Goal: Task Accomplishment & Management: Complete application form

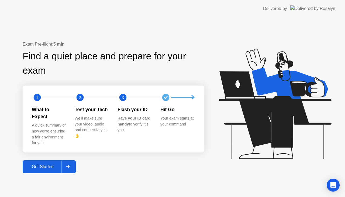
click at [69, 165] on icon at bounding box center [68, 166] width 4 height 3
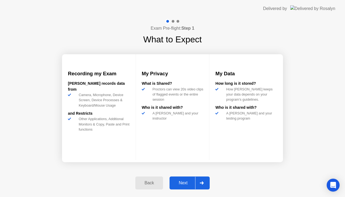
click at [204, 181] on icon at bounding box center [202, 182] width 4 height 3
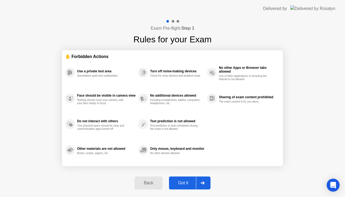
click at [203, 179] on div at bounding box center [202, 182] width 13 height 12
select select "**********"
select select "*******"
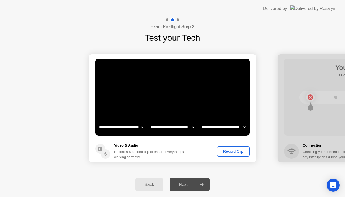
click at [225, 151] on div "Record Clip" at bounding box center [233, 151] width 29 height 4
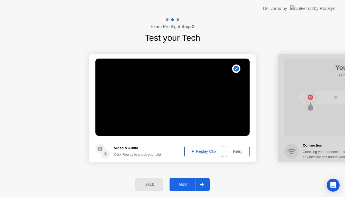
click at [203, 149] on div "Replay Clip" at bounding box center [203, 151] width 35 height 4
click at [190, 183] on div "Next" at bounding box center [183, 184] width 24 height 5
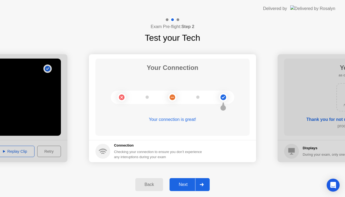
click at [183, 184] on div "Next" at bounding box center [183, 184] width 24 height 5
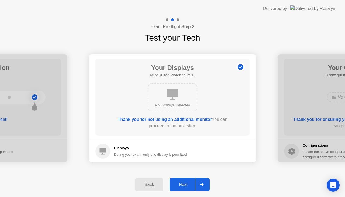
click at [184, 186] on div "Next" at bounding box center [183, 184] width 24 height 5
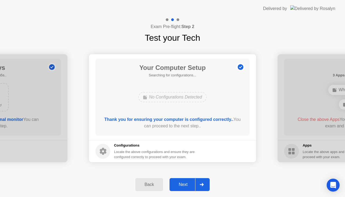
click at [184, 186] on div "Next" at bounding box center [183, 184] width 24 height 5
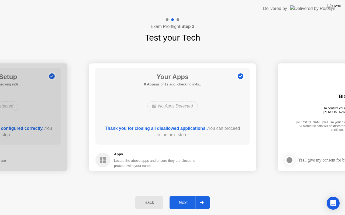
click at [184, 196] on div "Next" at bounding box center [183, 203] width 24 height 5
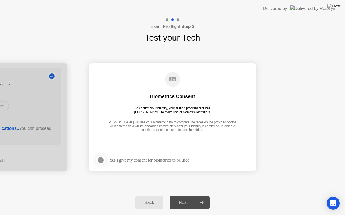
click at [101, 159] on div at bounding box center [100, 160] width 6 height 6
click at [183, 196] on div "Next" at bounding box center [183, 203] width 24 height 5
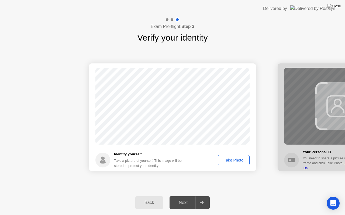
click at [229, 160] on div "Take Photo" at bounding box center [233, 160] width 28 height 4
click at [229, 160] on div "Retake" at bounding box center [236, 160] width 21 height 4
click at [229, 160] on div "Take Photo" at bounding box center [233, 160] width 28 height 4
click at [184, 196] on div "Next" at bounding box center [183, 203] width 24 height 5
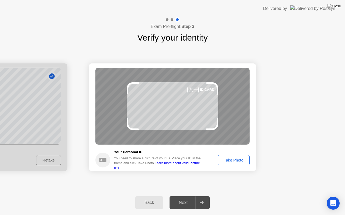
click at [240, 158] on div "Take Photo" at bounding box center [233, 160] width 28 height 4
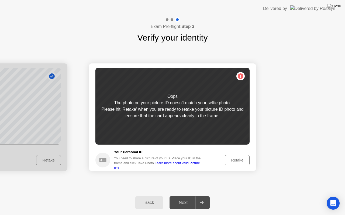
click at [243, 162] on div "Retake" at bounding box center [236, 160] width 21 height 4
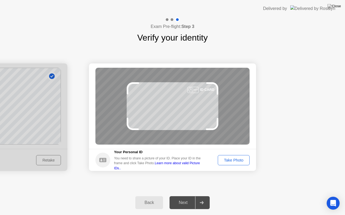
click at [145, 196] on div "Back" at bounding box center [149, 203] width 25 height 5
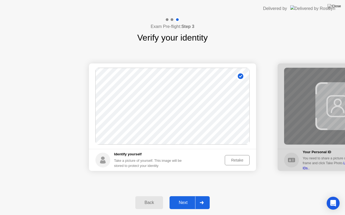
click at [242, 159] on div "Retake" at bounding box center [236, 160] width 21 height 4
click at [227, 159] on div "Take Photo" at bounding box center [233, 160] width 28 height 4
click at [190, 196] on div "Next" at bounding box center [183, 203] width 24 height 5
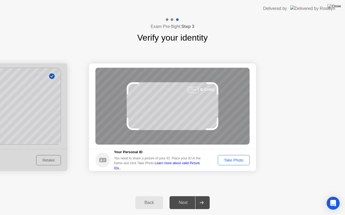
click at [235, 163] on button "Take Photo" at bounding box center [234, 160] width 32 height 10
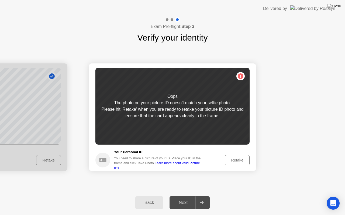
click at [238, 163] on div "Retake" at bounding box center [236, 160] width 21 height 4
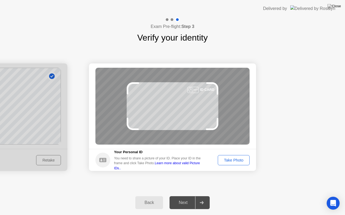
click at [238, 163] on div "Take Photo" at bounding box center [233, 160] width 28 height 4
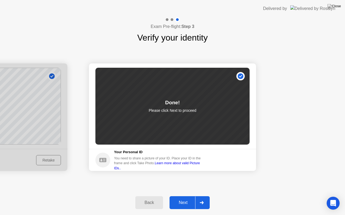
click at [186, 196] on div "Next" at bounding box center [183, 203] width 24 height 5
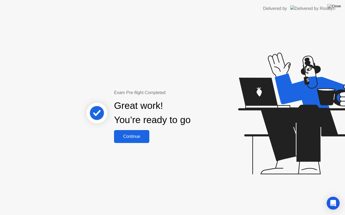
click at [137, 137] on div "Continue" at bounding box center [132, 136] width 32 height 5
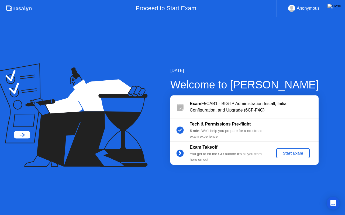
click at [285, 155] on div "Start Exam" at bounding box center [292, 153] width 29 height 4
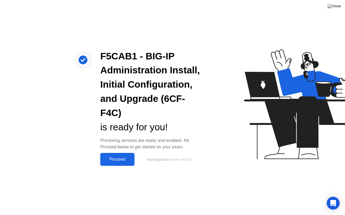
click at [119, 158] on div "Proceed" at bounding box center [117, 159] width 31 height 5
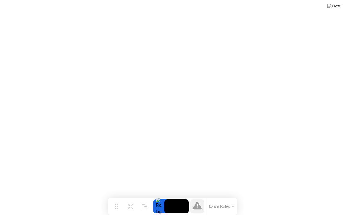
click at [234, 196] on button "Exam Rules" at bounding box center [221, 206] width 29 height 5
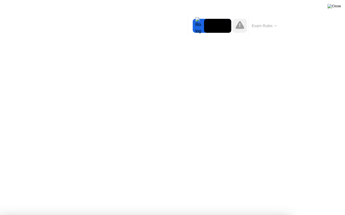
click at [337, 8] on img at bounding box center [333, 6] width 13 height 4
click at [196, 24] on div at bounding box center [198, 26] width 11 height 14
click at [244, 26] on div at bounding box center [240, 26] width 14 height 14
click at [260, 26] on button "Exam Rules" at bounding box center [264, 25] width 29 height 5
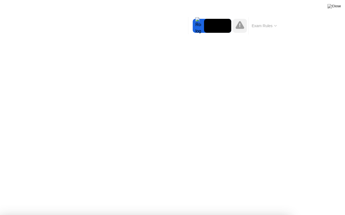
click at [336, 6] on img at bounding box center [333, 6] width 13 height 4
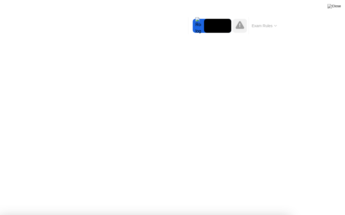
drag, startPoint x: 181, startPoint y: 132, endPoint x: 137, endPoint y: 94, distance: 58.8
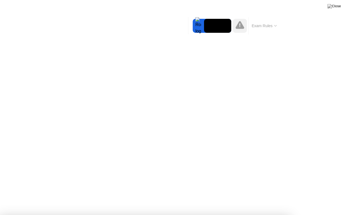
drag, startPoint x: 45, startPoint y: 23, endPoint x: 40, endPoint y: 23, distance: 4.3
click at [198, 25] on div at bounding box center [198, 26] width 11 height 14
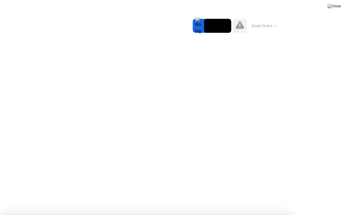
drag, startPoint x: 243, startPoint y: 28, endPoint x: 241, endPoint y: 27, distance: 2.7
click at [243, 28] on icon at bounding box center [239, 25] width 9 height 8
drag, startPoint x: 241, startPoint y: 27, endPoint x: 269, endPoint y: 26, distance: 28.6
click at [242, 27] on icon at bounding box center [239, 25] width 9 height 8
click at [269, 26] on button "Exam Rules" at bounding box center [264, 25] width 29 height 5
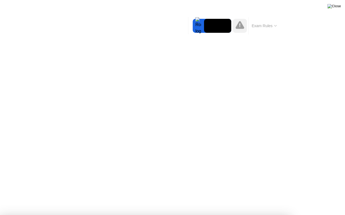
click at [336, 6] on img at bounding box center [333, 6] width 13 height 4
